Goal: Information Seeking & Learning: Learn about a topic

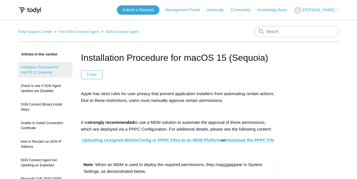
scroll to position [2097, 0]
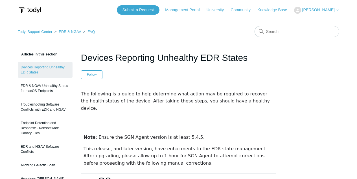
scroll to position [695, 0]
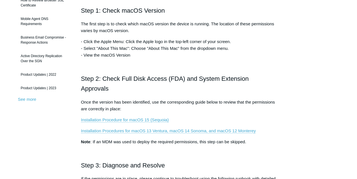
scroll to position [131, 0]
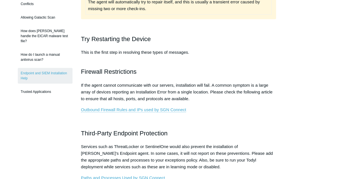
scroll to position [150, 0]
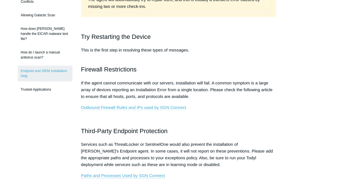
click at [155, 107] on link "Outbound Firewall Rules and IPs used by SGN Connect" at bounding box center [133, 107] width 105 height 5
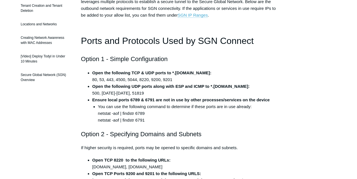
scroll to position [113, 0]
